Goal: Navigation & Orientation: Find specific page/section

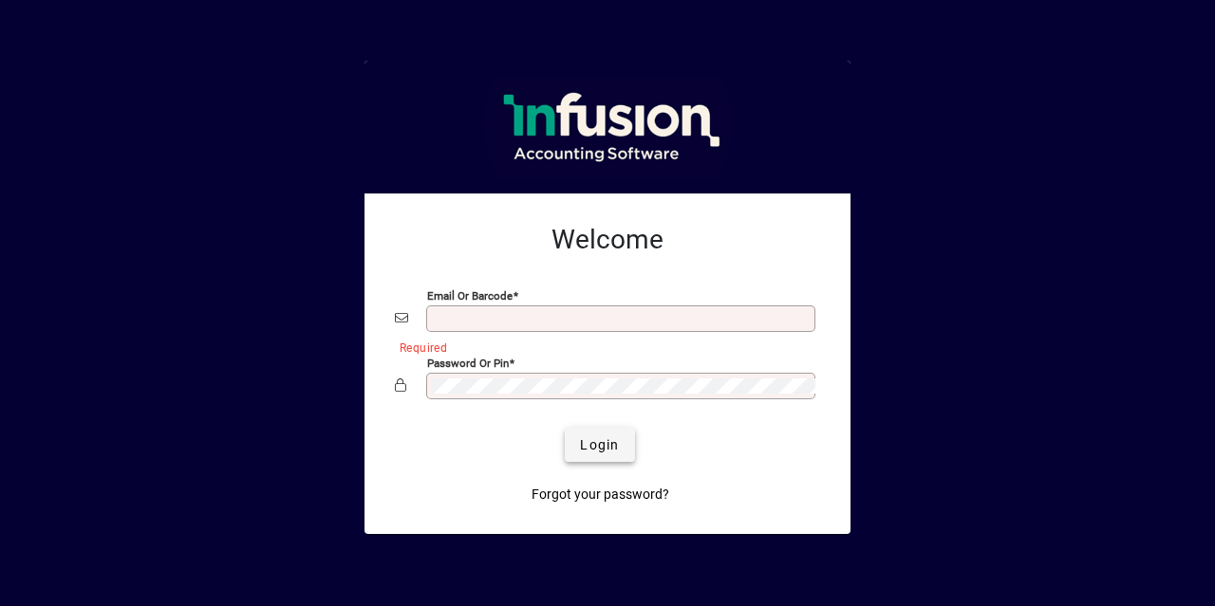
type input "**********"
click at [604, 442] on span "Login" at bounding box center [599, 446] width 39 height 20
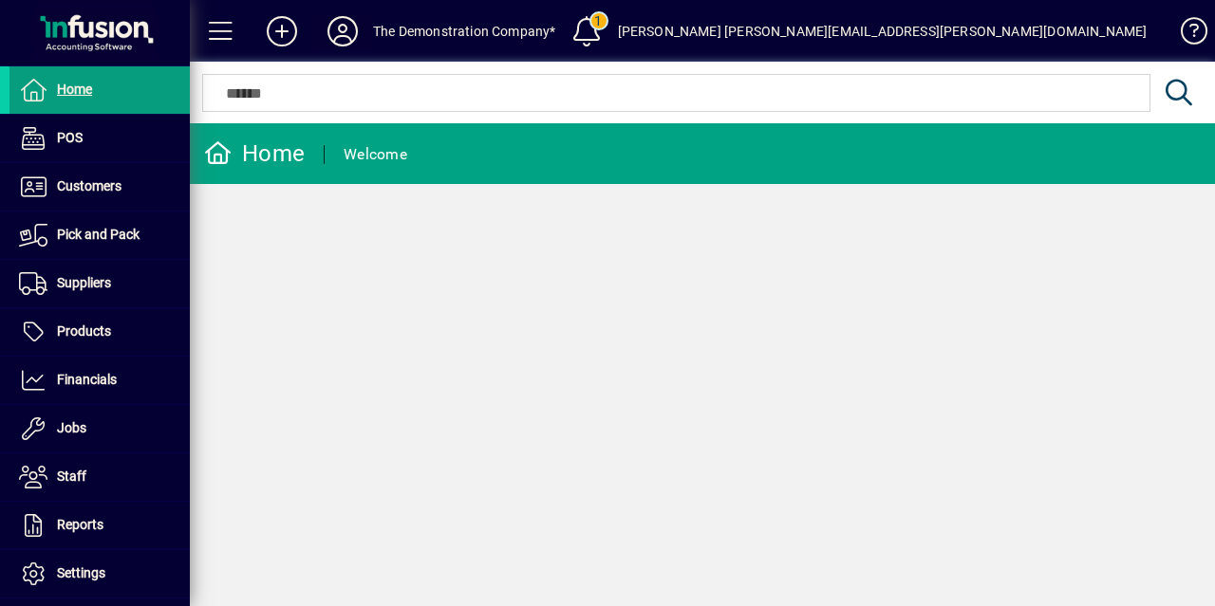
click at [344, 29] on icon at bounding box center [343, 31] width 38 height 30
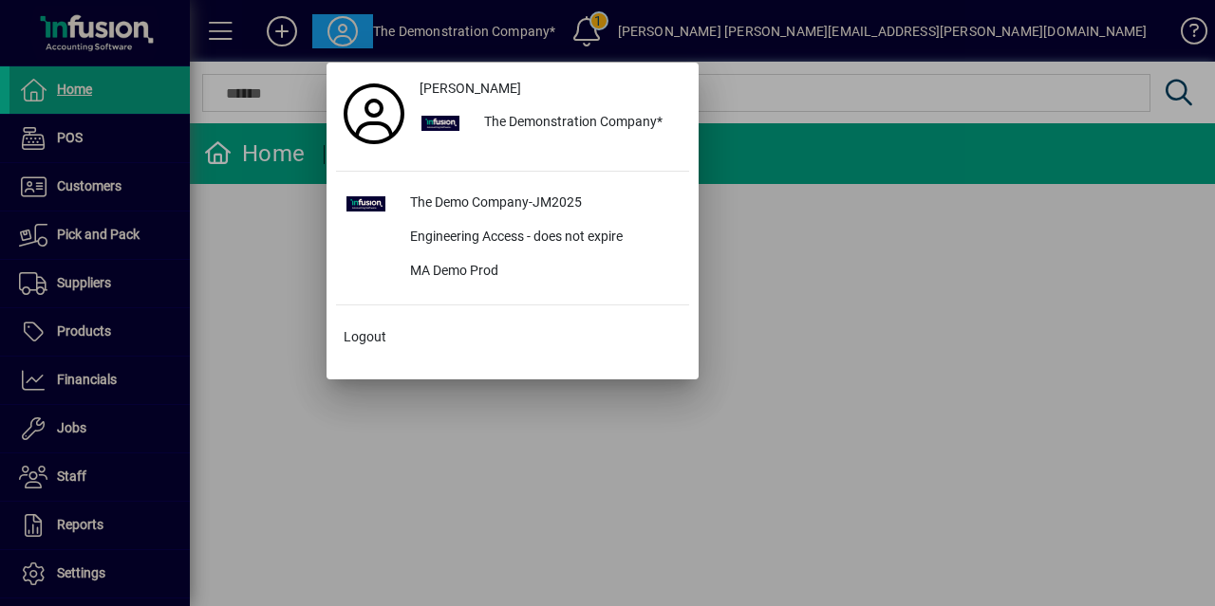
click at [334, 441] on div at bounding box center [607, 303] width 1215 height 606
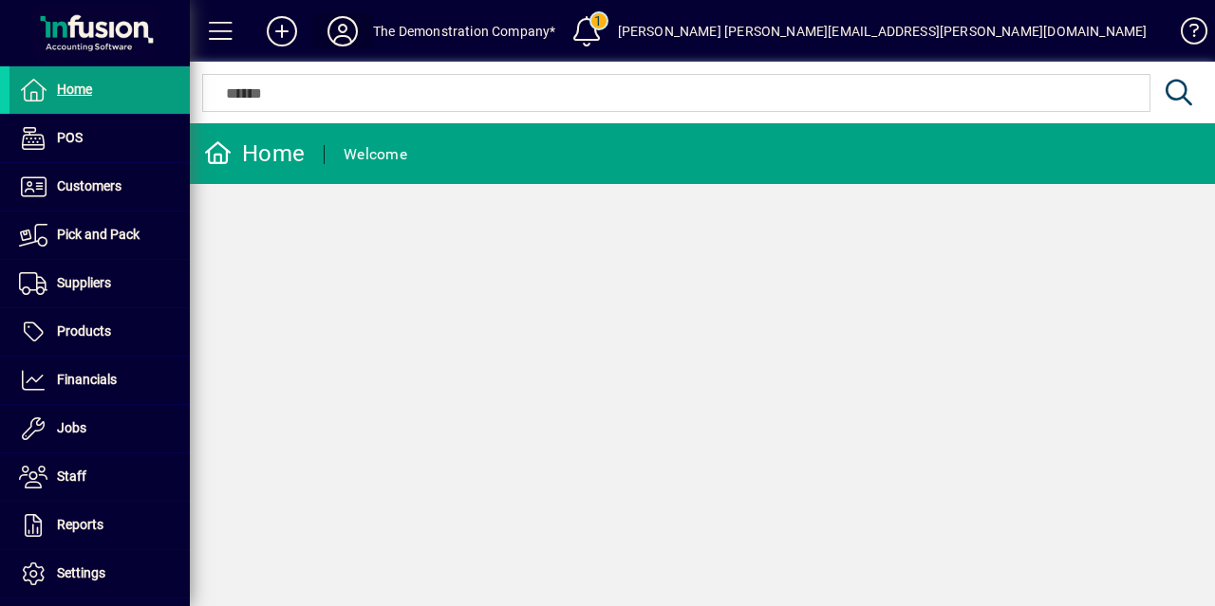
click at [344, 41] on icon at bounding box center [343, 31] width 38 height 30
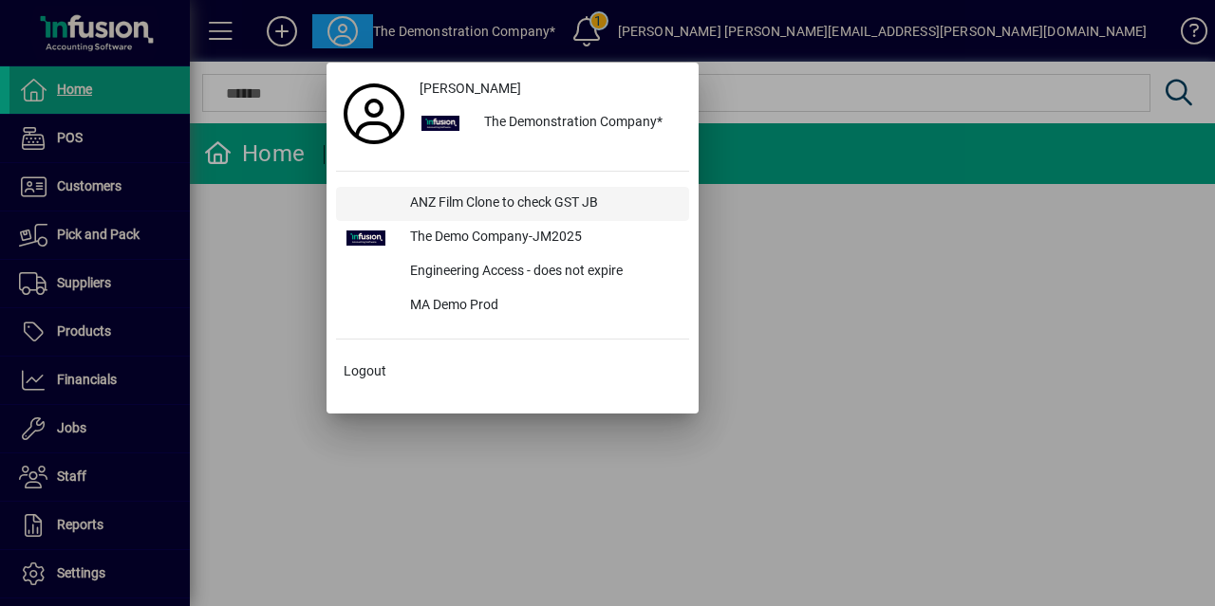
click at [446, 206] on div "ANZ Film Clone to check GST JB" at bounding box center [542, 204] width 294 height 34
